Goal: Task Accomplishment & Management: Use online tool/utility

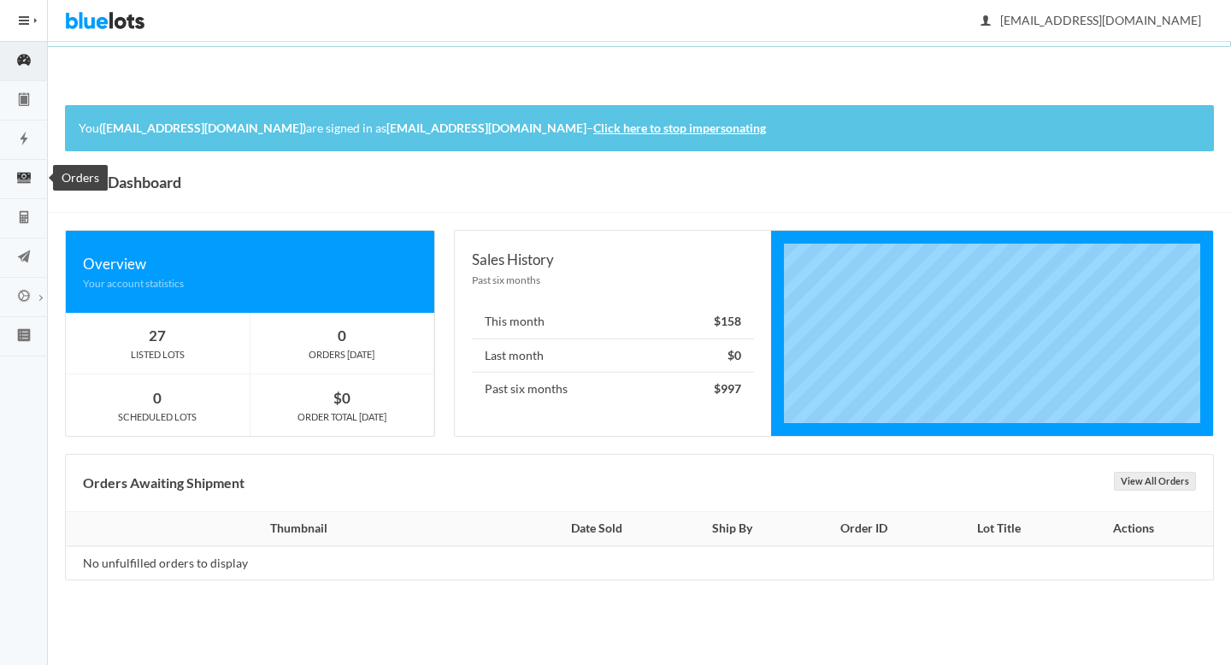
click at [27, 174] on icon "cash" at bounding box center [24, 178] width 14 height 10
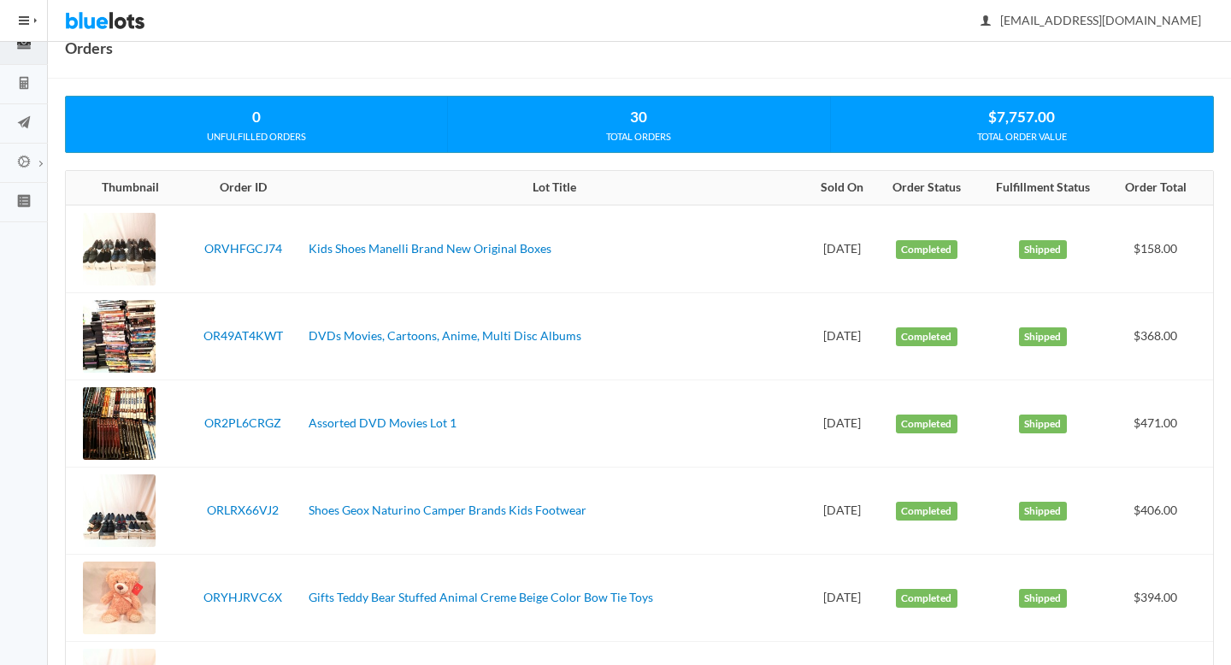
scroll to position [186, 0]
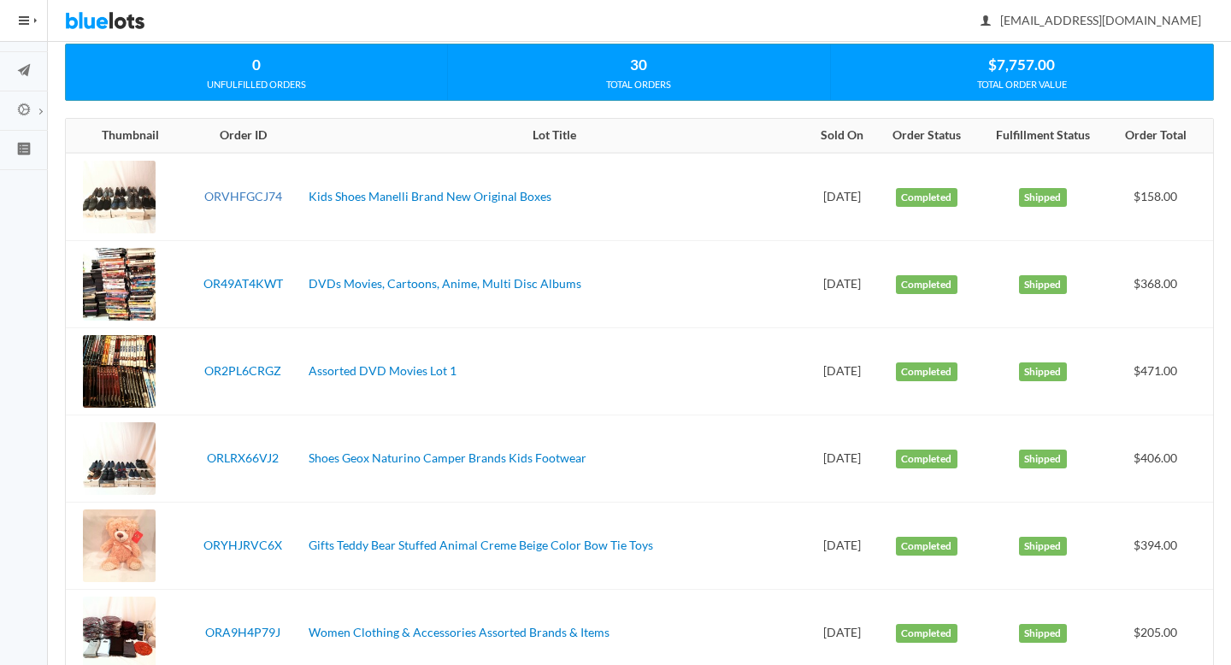
click at [213, 198] on link "ORVHFGCJ74" at bounding box center [243, 196] width 78 height 15
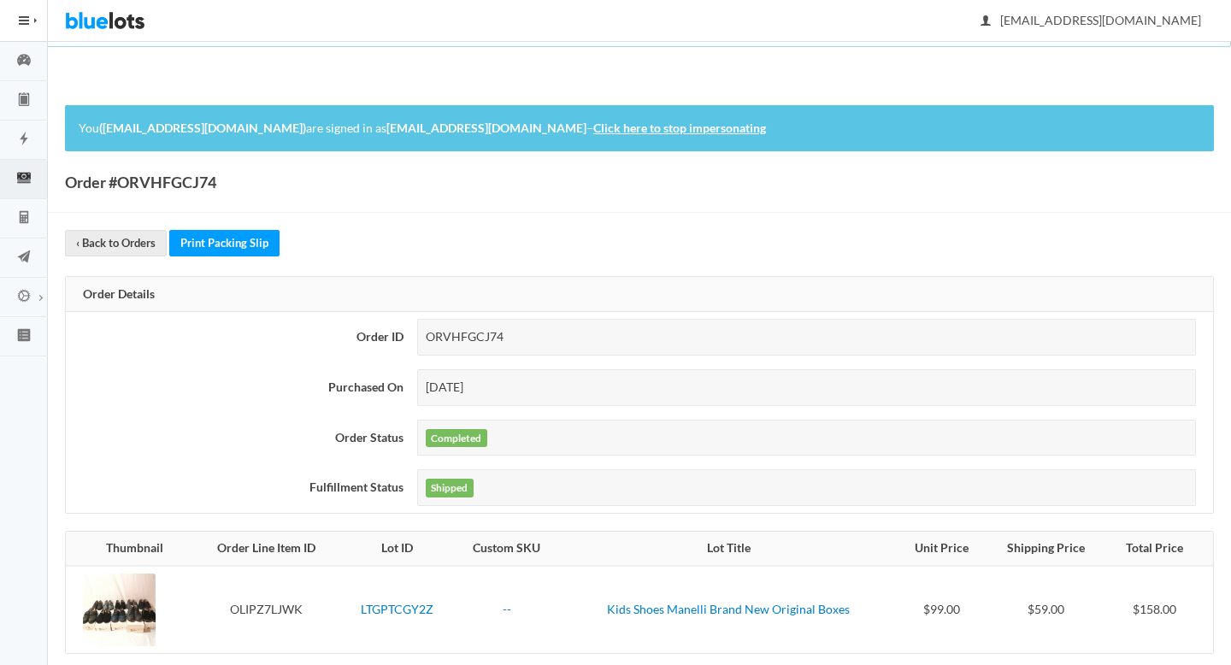
scroll to position [192, 0]
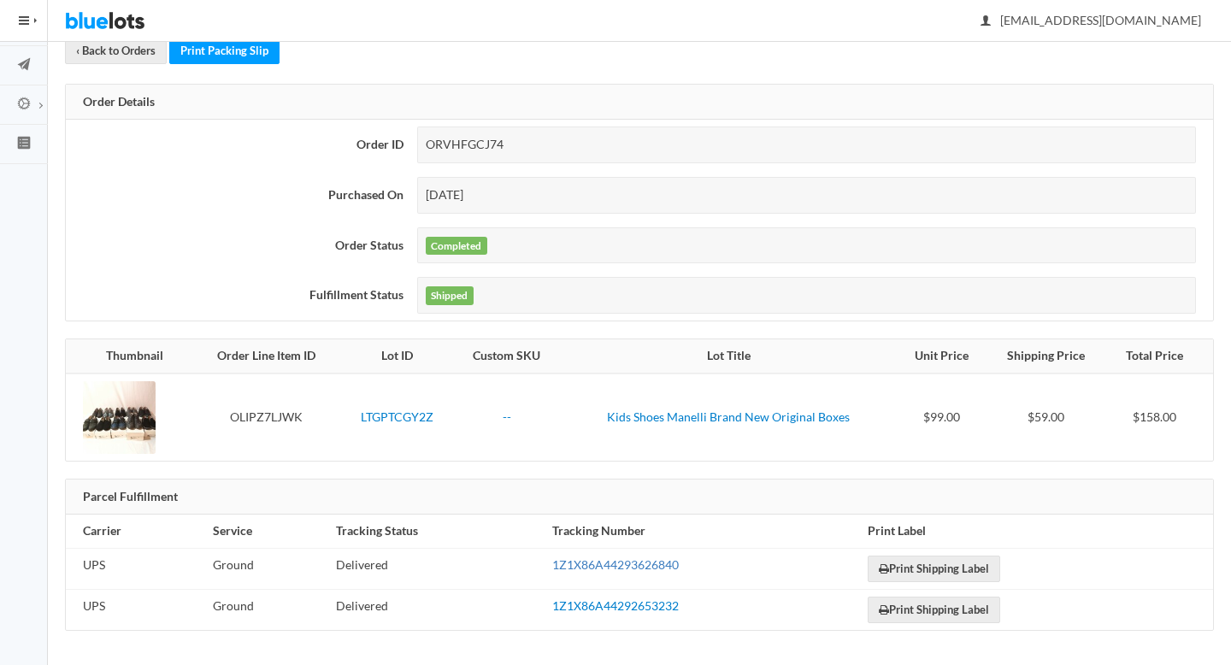
click at [610, 569] on link "1Z1X86A44293626840" at bounding box center [615, 564] width 127 height 15
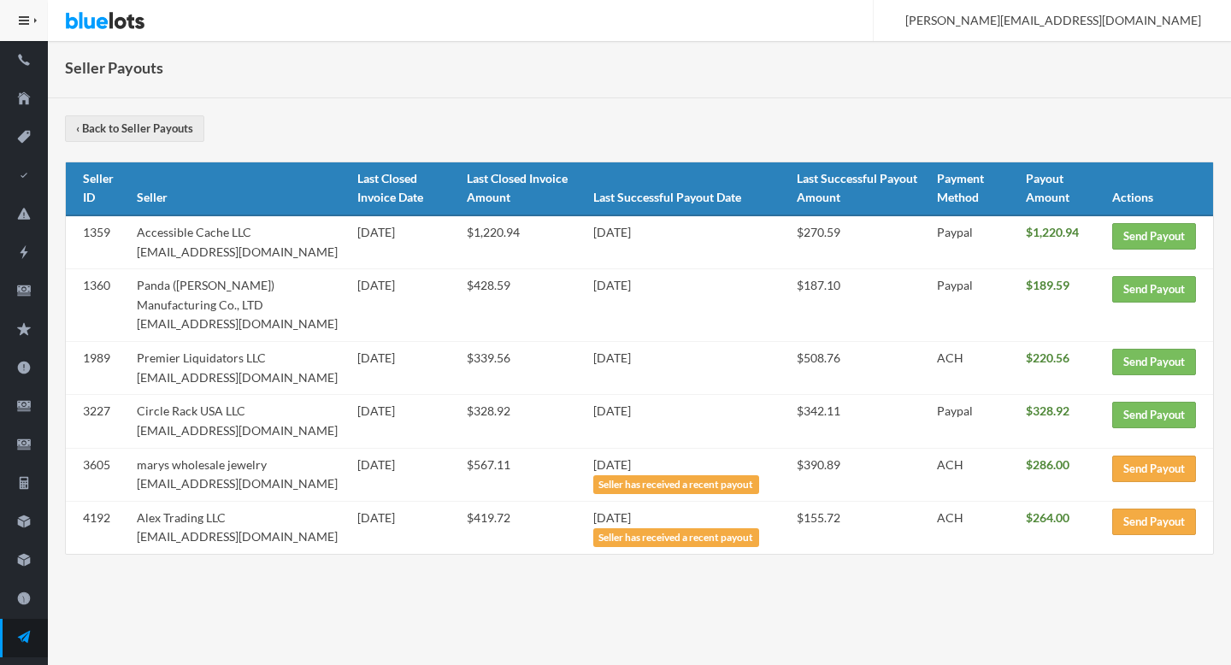
scroll to position [116, 0]
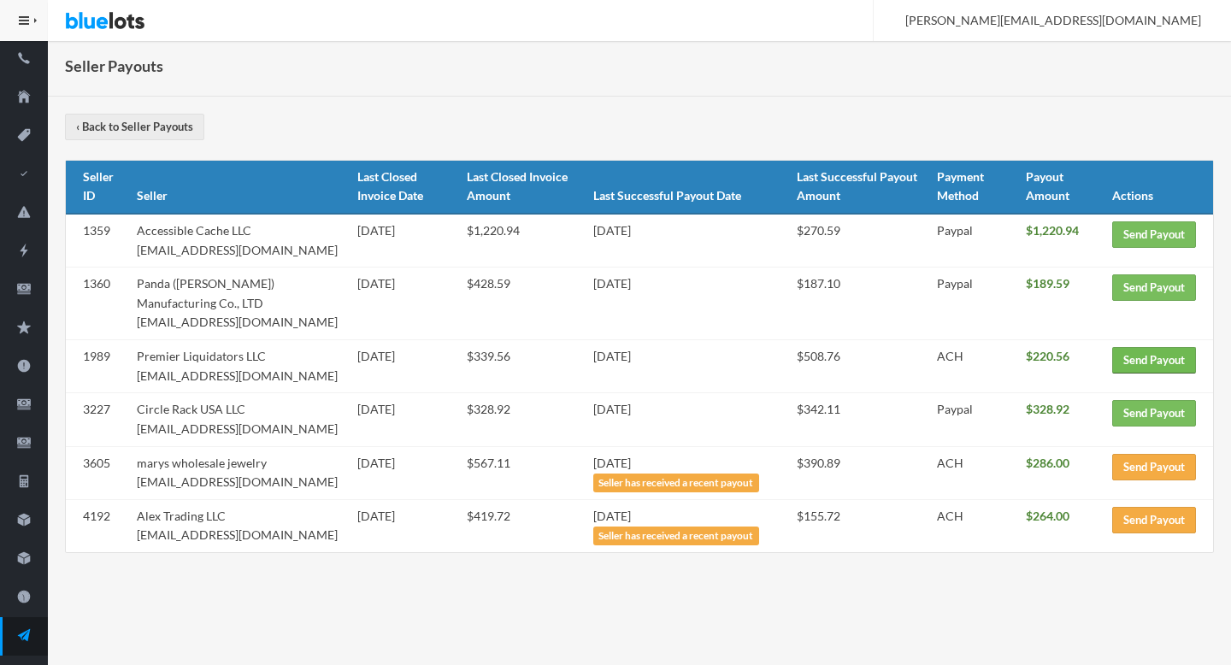
click at [1141, 368] on link "Send Payout" at bounding box center [1154, 360] width 84 height 27
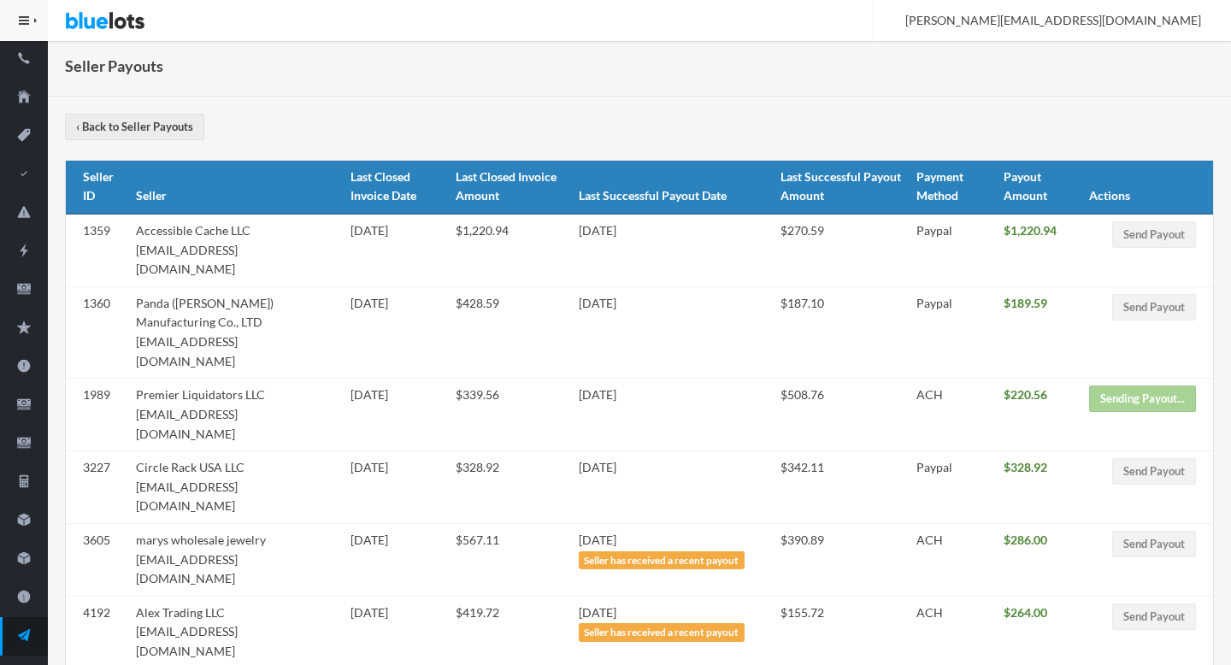
click at [237, 323] on td "Panda ([PERSON_NAME]) Manufacturing Co., LTD [EMAIL_ADDRESS][DOMAIN_NAME]" at bounding box center [236, 331] width 214 height 91
drag, startPoint x: 237, startPoint y: 323, endPoint x: 125, endPoint y: 320, distance: 112.1
click at [125, 320] on tr "1360 Panda ([PERSON_NAME]) Manufacturing Co., LTD [EMAIL_ADDRESS][DOMAIN_NAME] …" at bounding box center [639, 331] width 1147 height 91
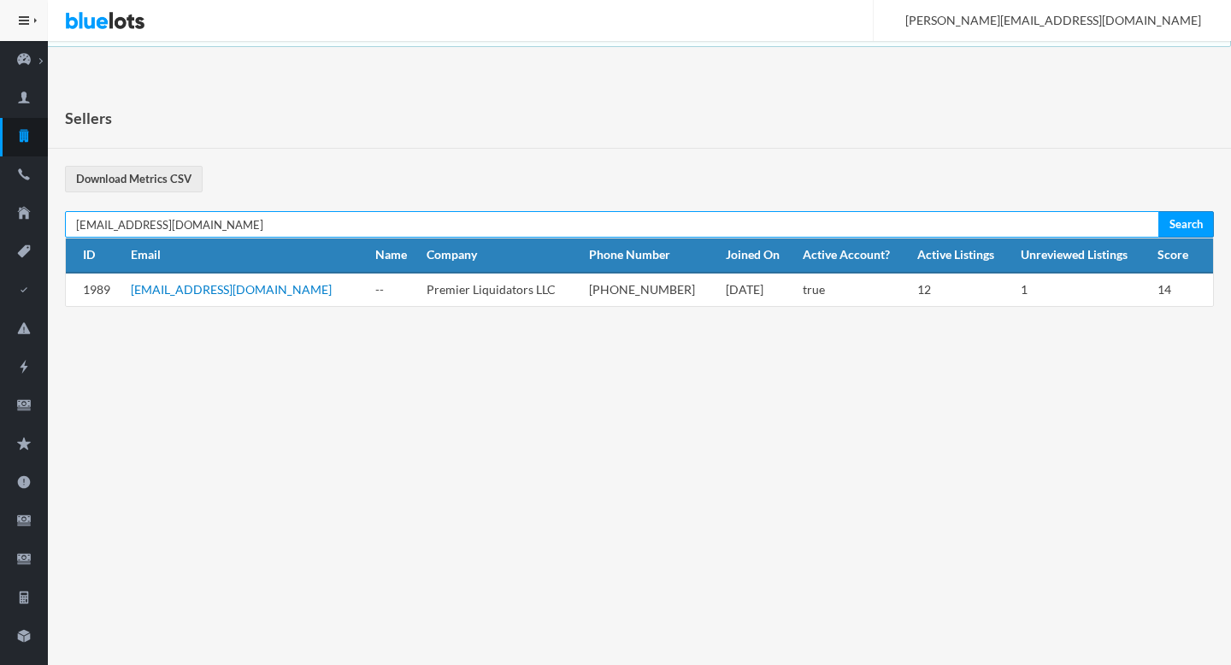
click at [237, 227] on input "[EMAIL_ADDRESS][DOMAIN_NAME]" at bounding box center [612, 224] width 1094 height 27
paste input "ec-shop@embcn"
type input "[EMAIL_ADDRESS][DOMAIN_NAME]"
click at [1159, 211] on input "Search" at bounding box center [1187, 224] width 56 height 27
click at [237, 227] on input "[EMAIL_ADDRESS][DOMAIN_NAME]" at bounding box center [612, 224] width 1094 height 27
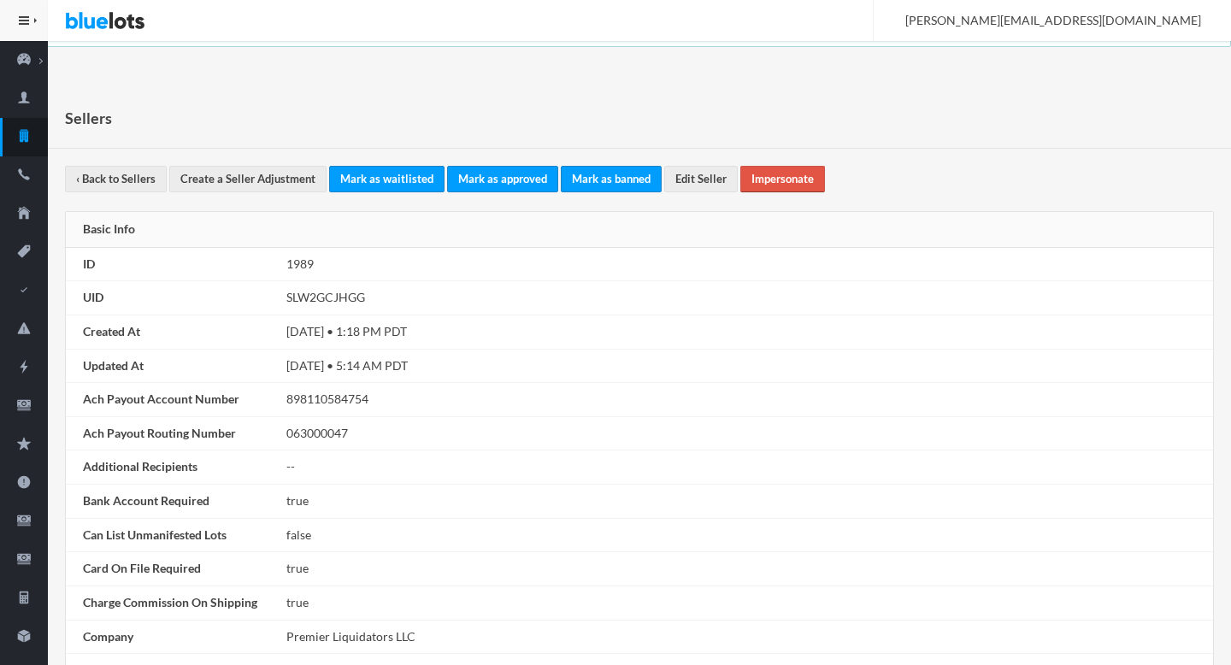
click at [778, 179] on link "Impersonate" at bounding box center [782, 179] width 85 height 27
